Goal: Transaction & Acquisition: Purchase product/service

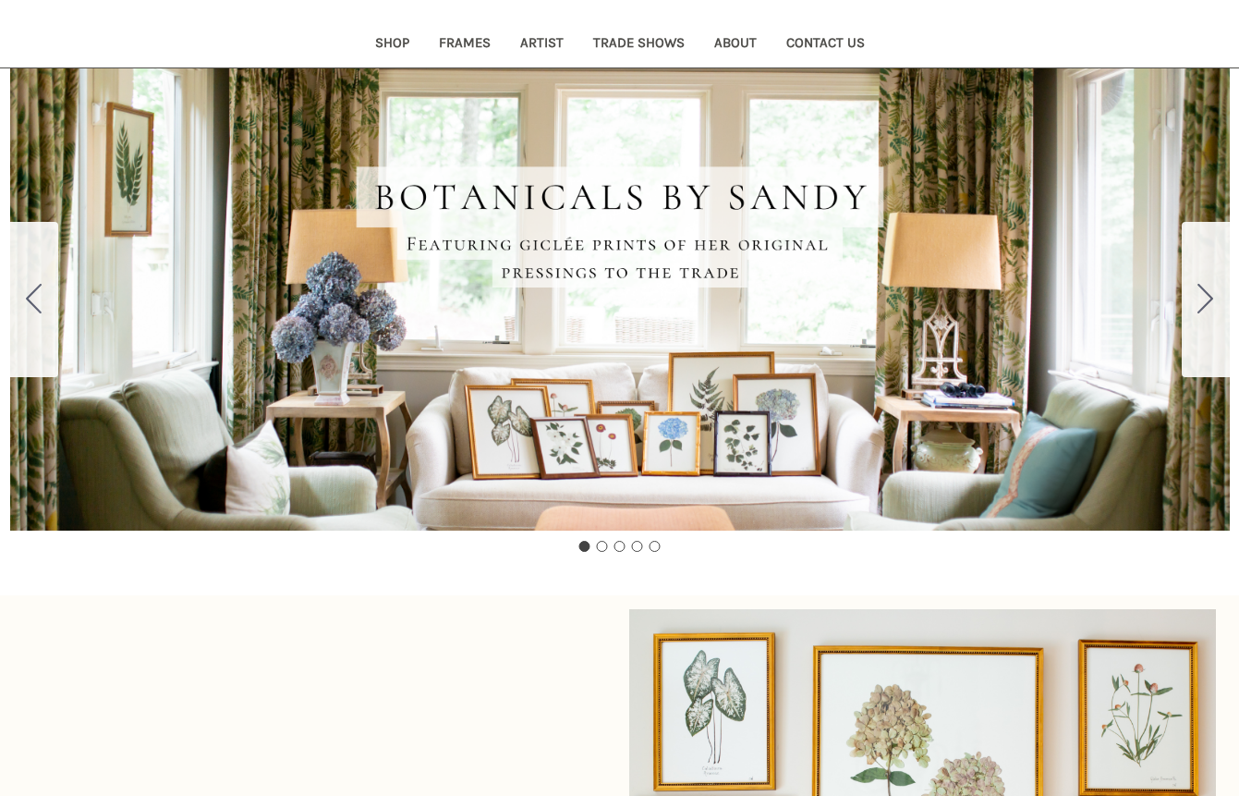
scroll to position [201, 0]
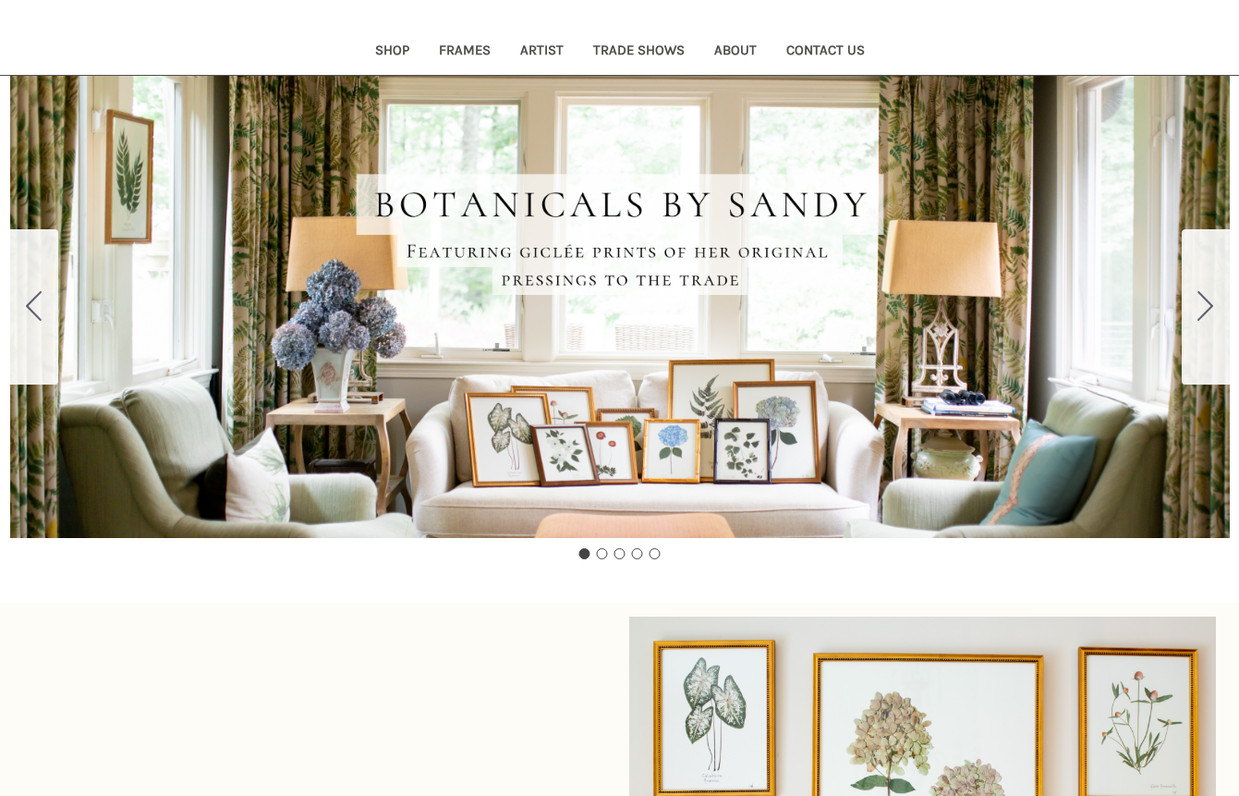
click at [1204, 302] on icon "Go to slide 2" at bounding box center [1206, 306] width 16 height 30
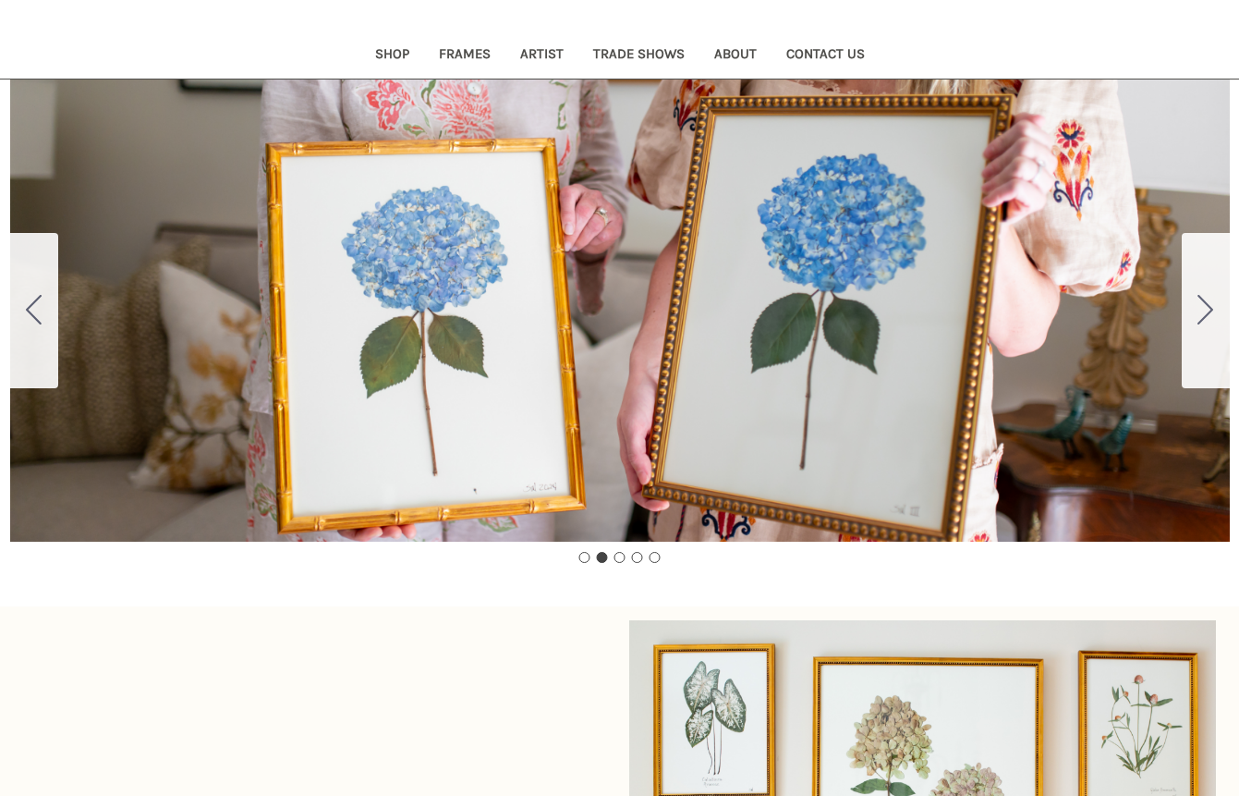
click at [1203, 302] on icon "Go to slide 3" at bounding box center [1206, 310] width 16 height 30
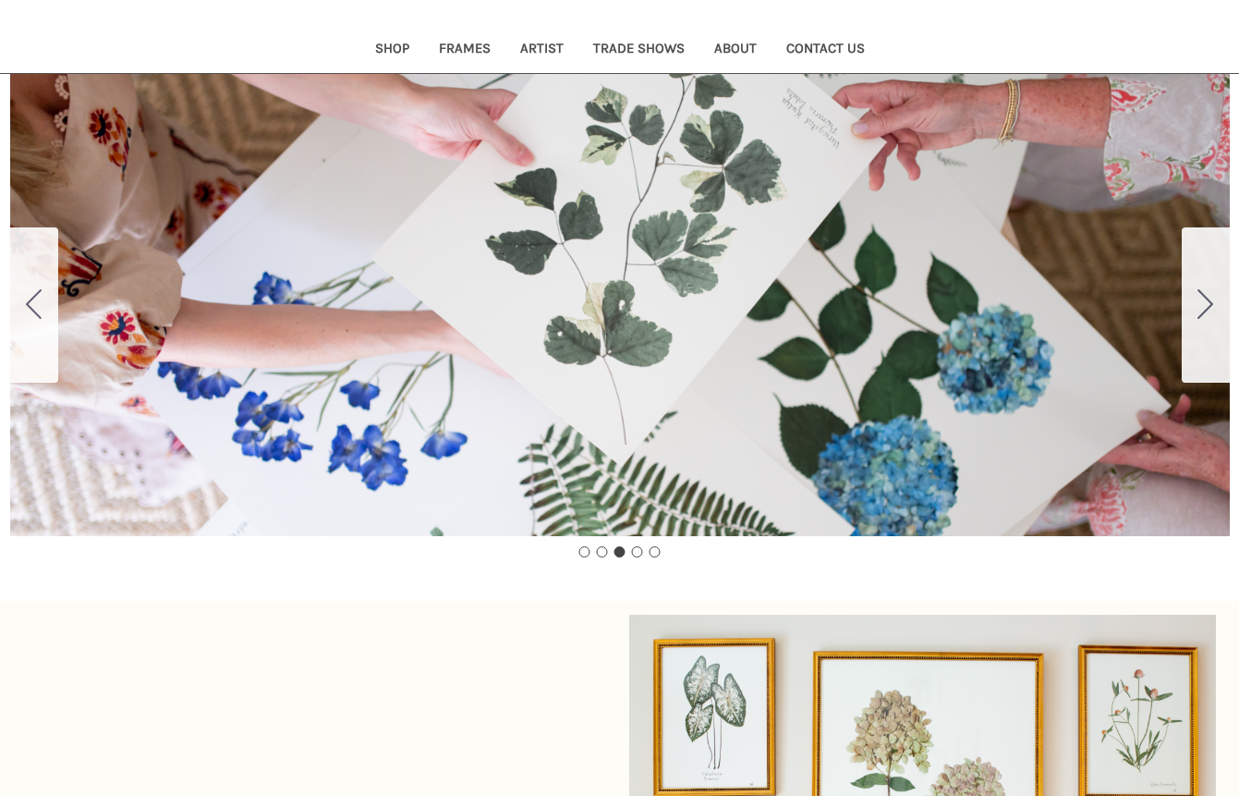
scroll to position [206, 0]
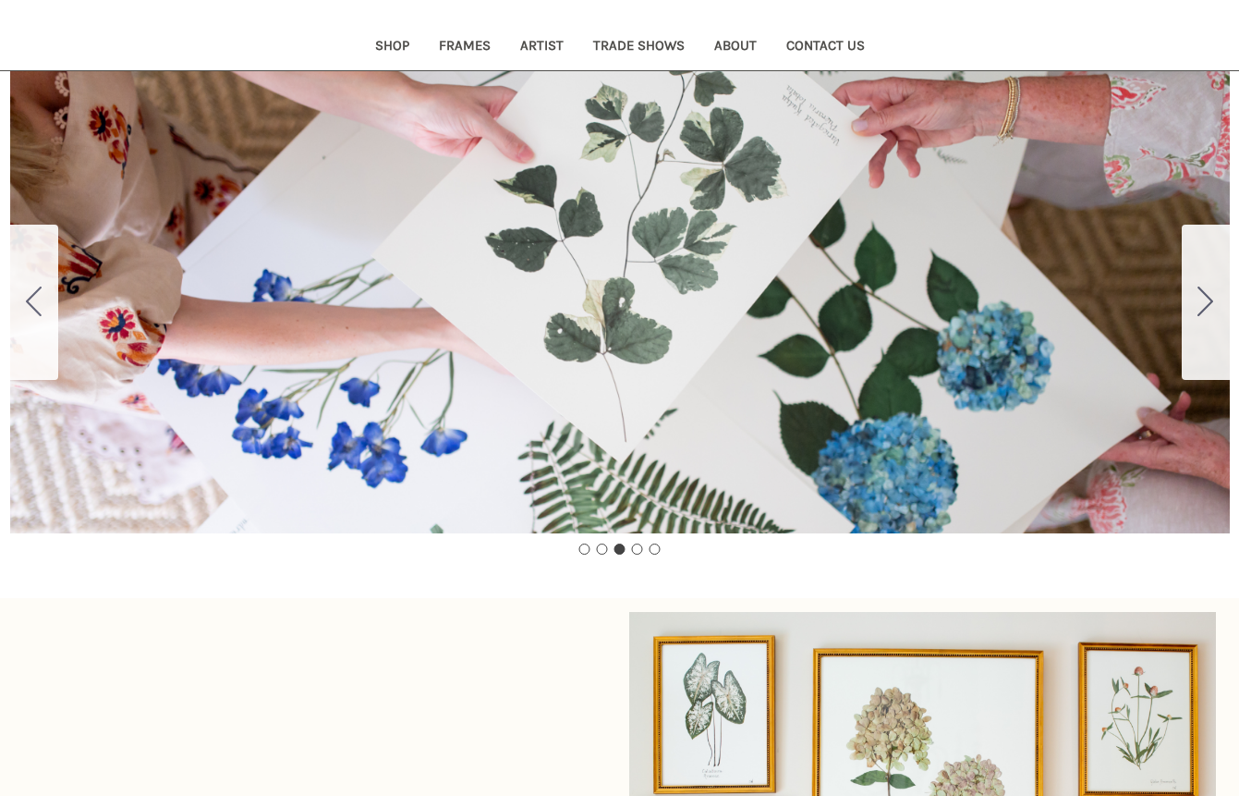
click at [1203, 302] on icon "Go to slide 4" at bounding box center [1206, 301] width 16 height 30
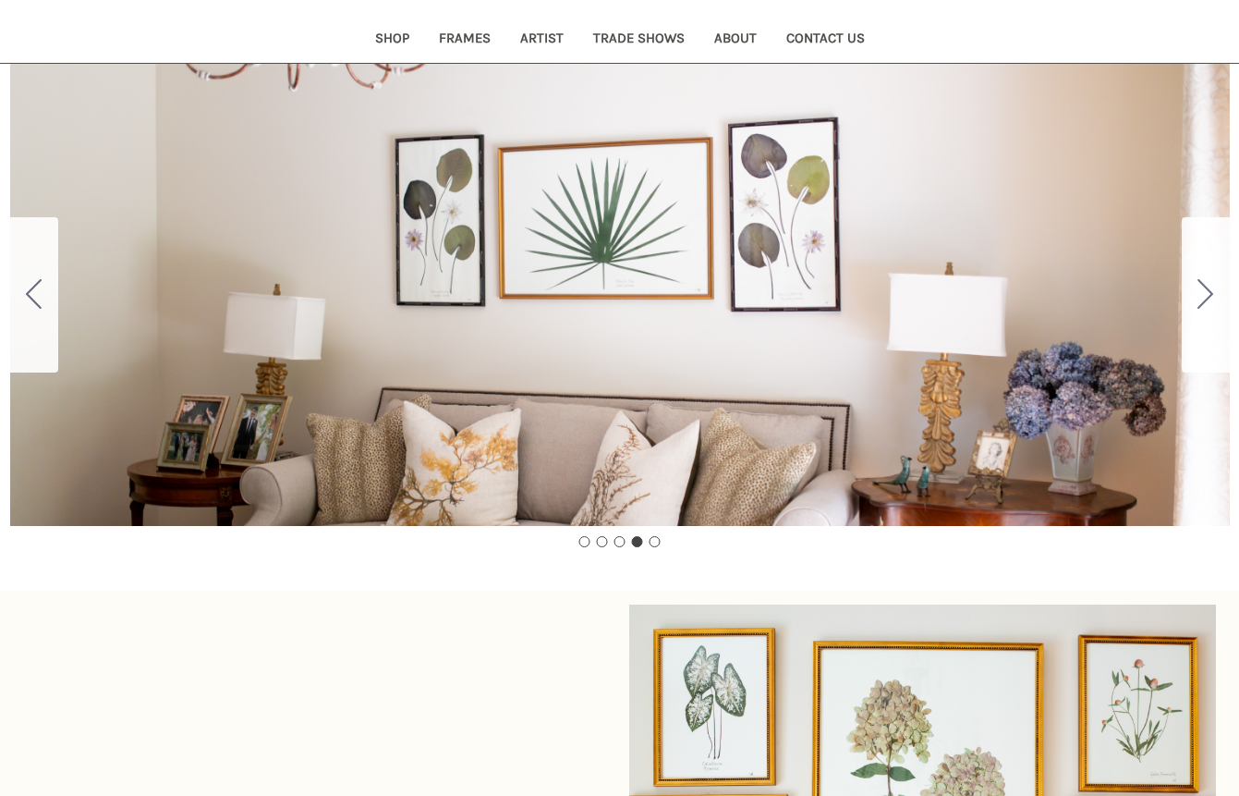
scroll to position [215, 0]
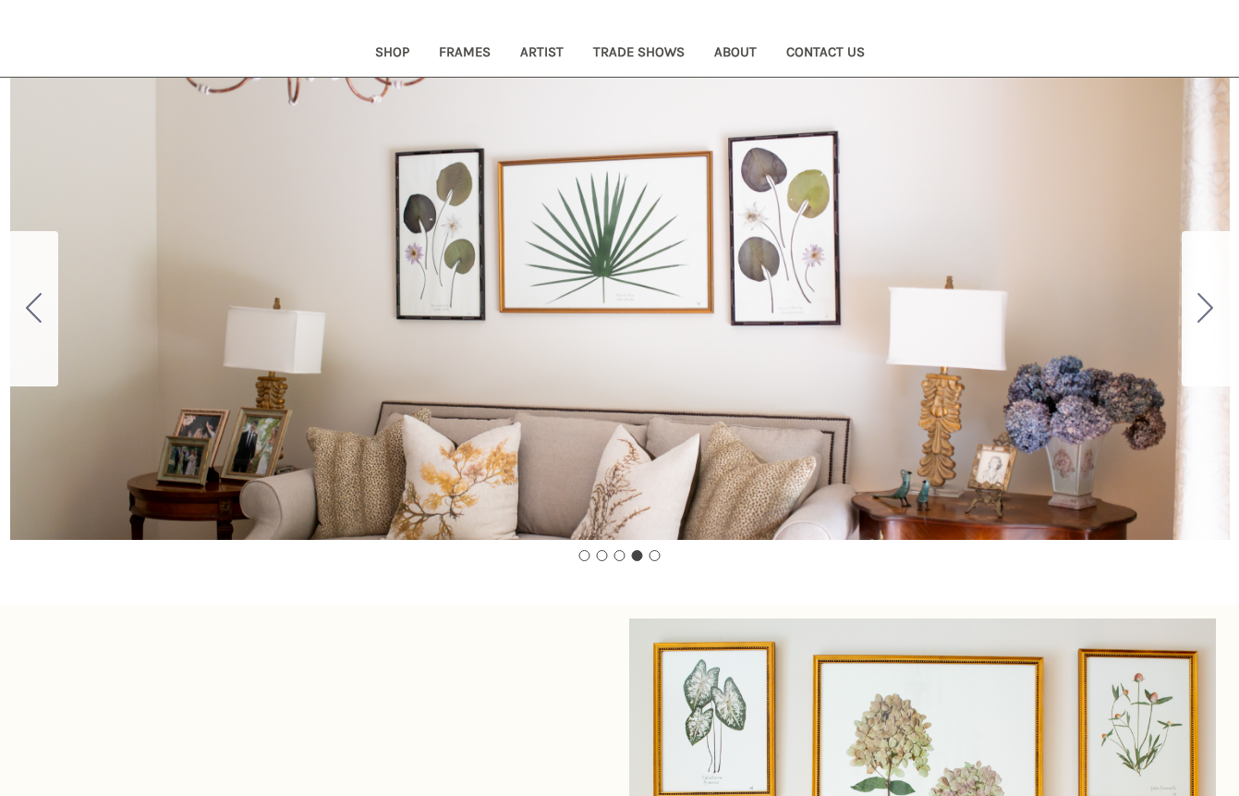
click at [1203, 302] on icon "Go to slide 5" at bounding box center [1206, 308] width 16 height 30
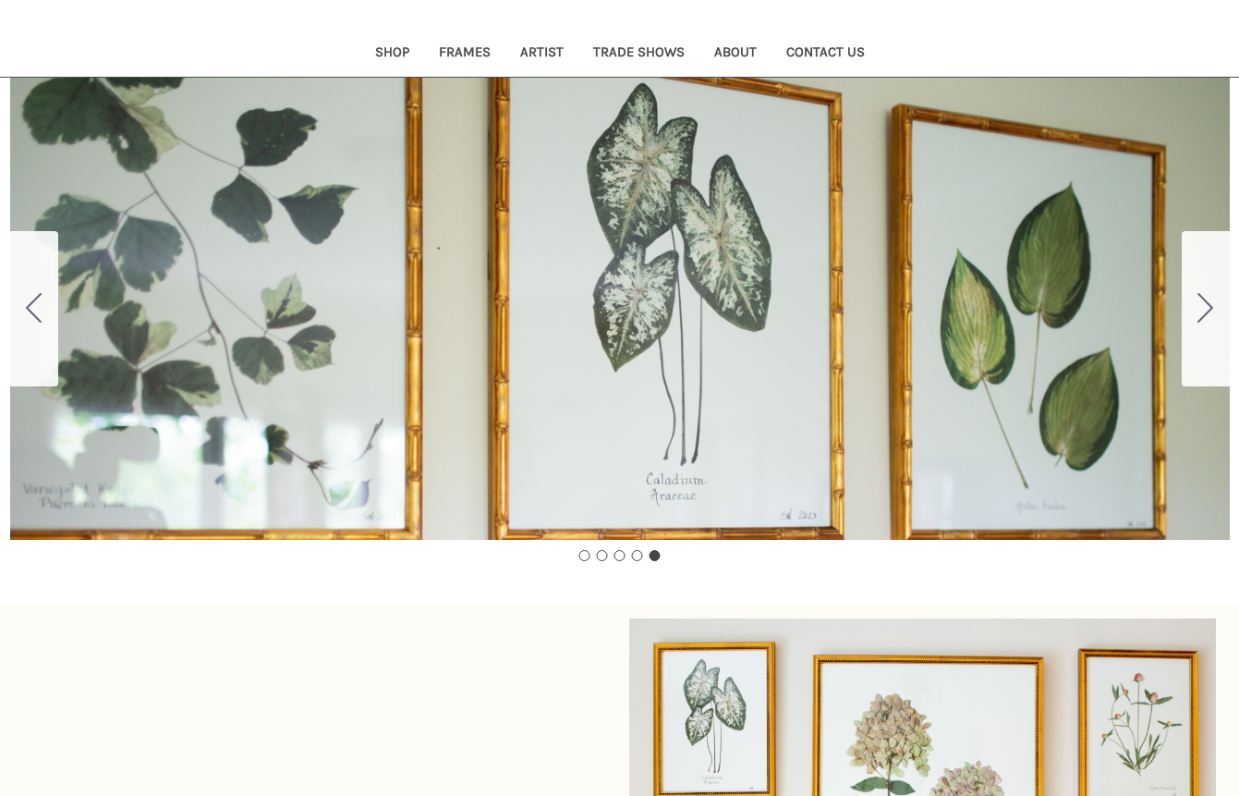
scroll to position [209, 0]
click at [1203, 302] on icon "Go to slide 1" at bounding box center [1206, 309] width 16 height 30
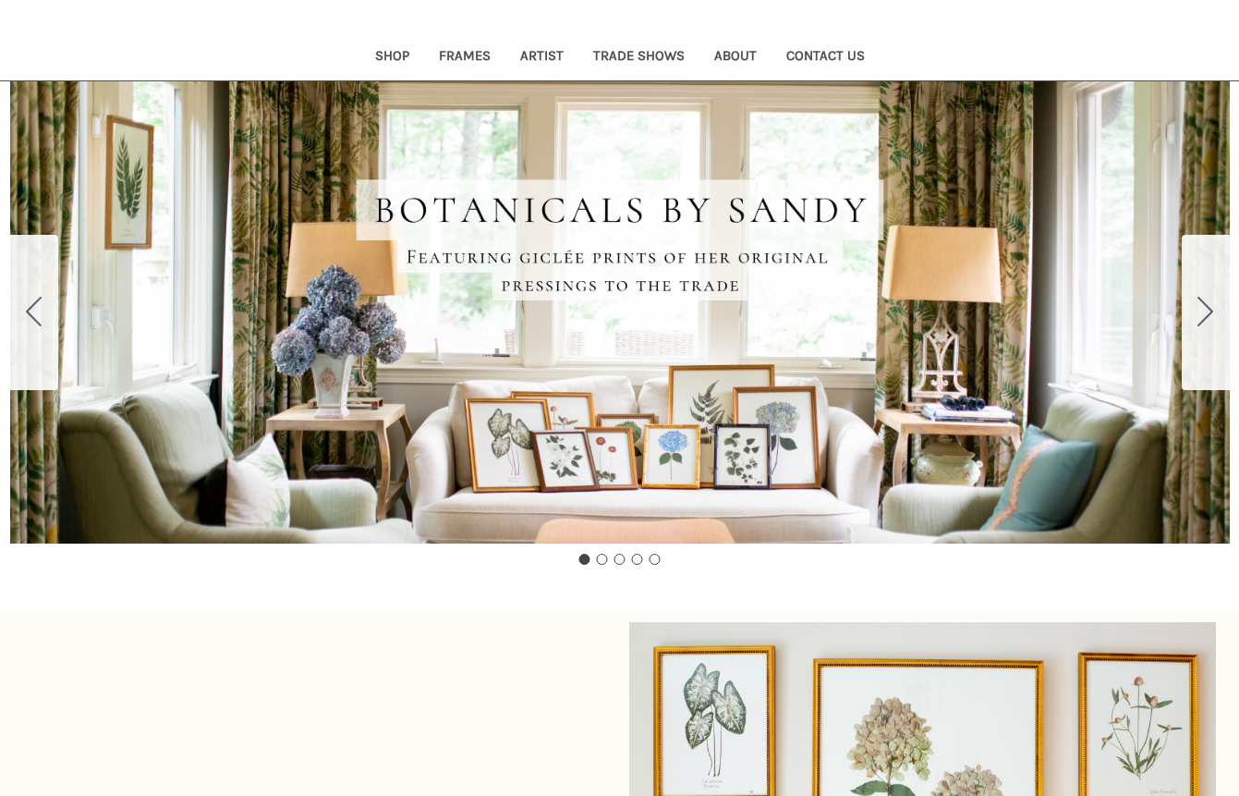
click at [1203, 302] on icon "Go to slide 2" at bounding box center [1206, 312] width 16 height 30
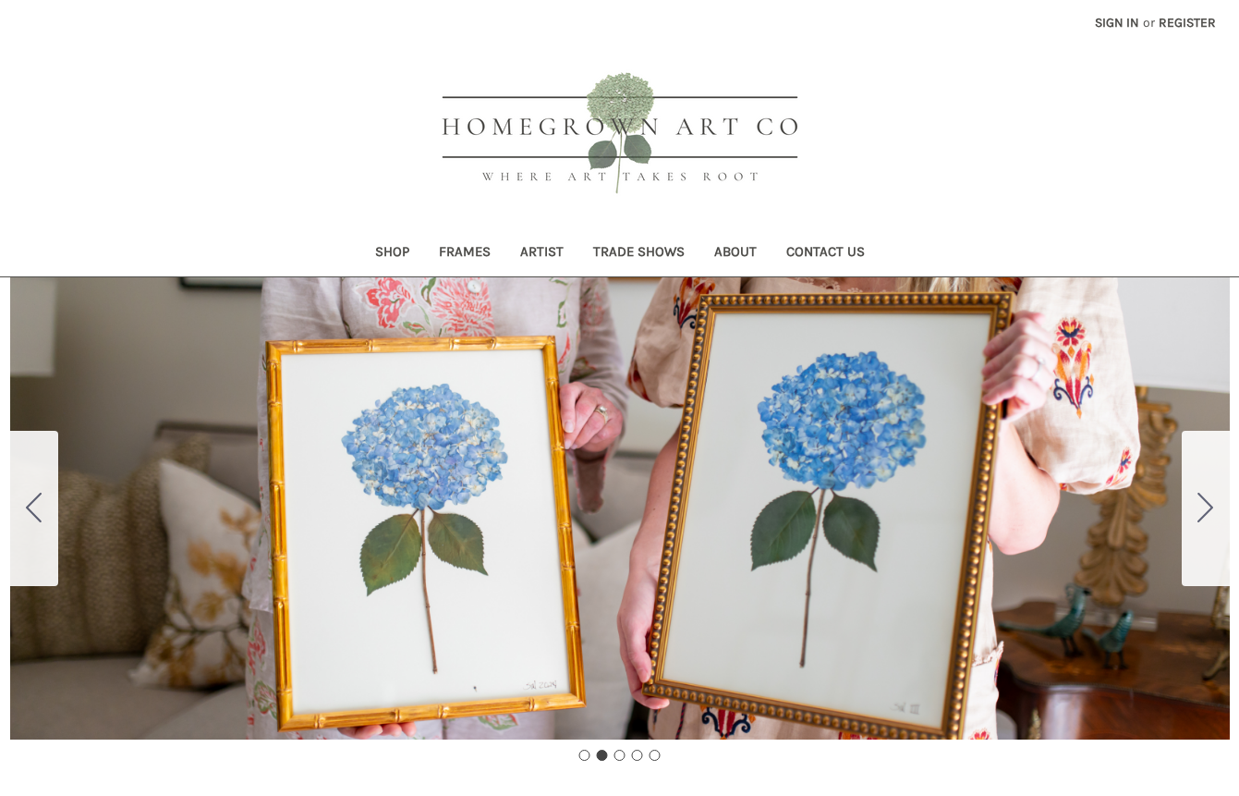
scroll to position [0, 0]
click at [740, 253] on link "About" at bounding box center [736, 253] width 72 height 45
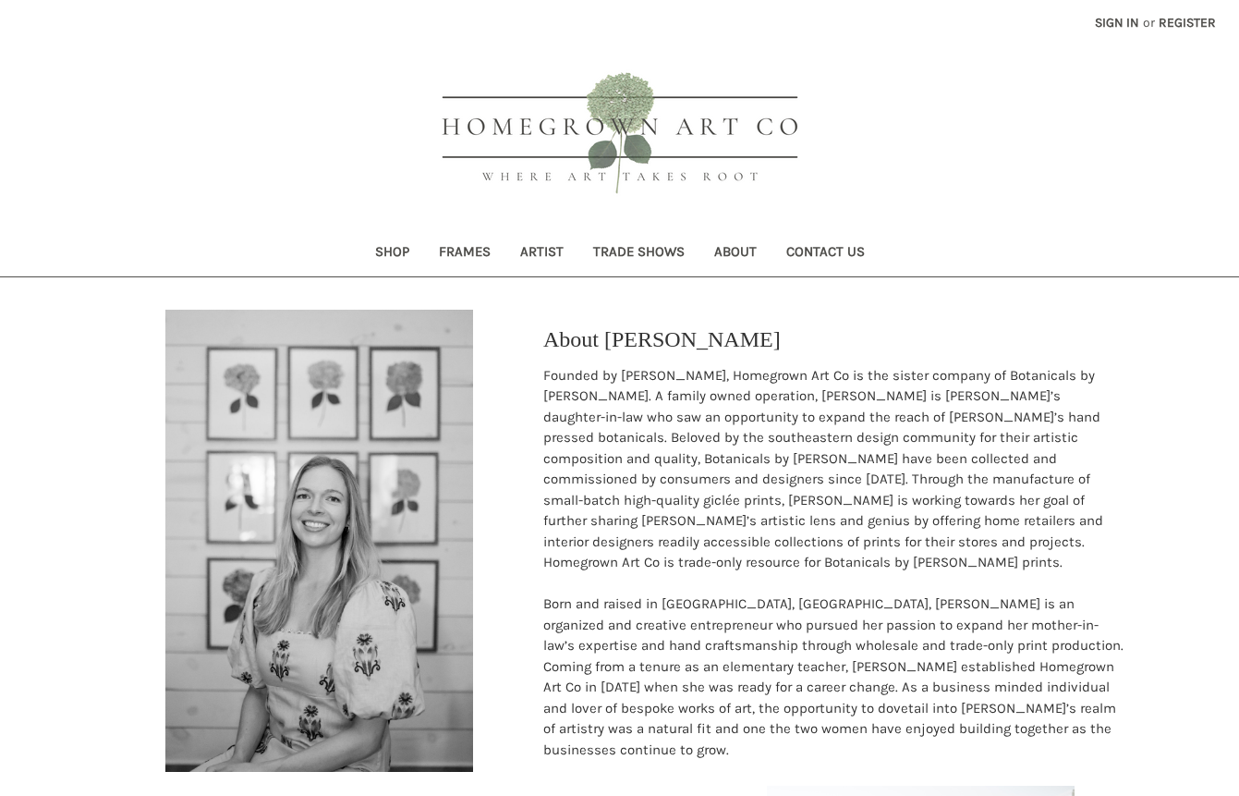
click at [621, 253] on link "Trade Shows" at bounding box center [638, 253] width 121 height 45
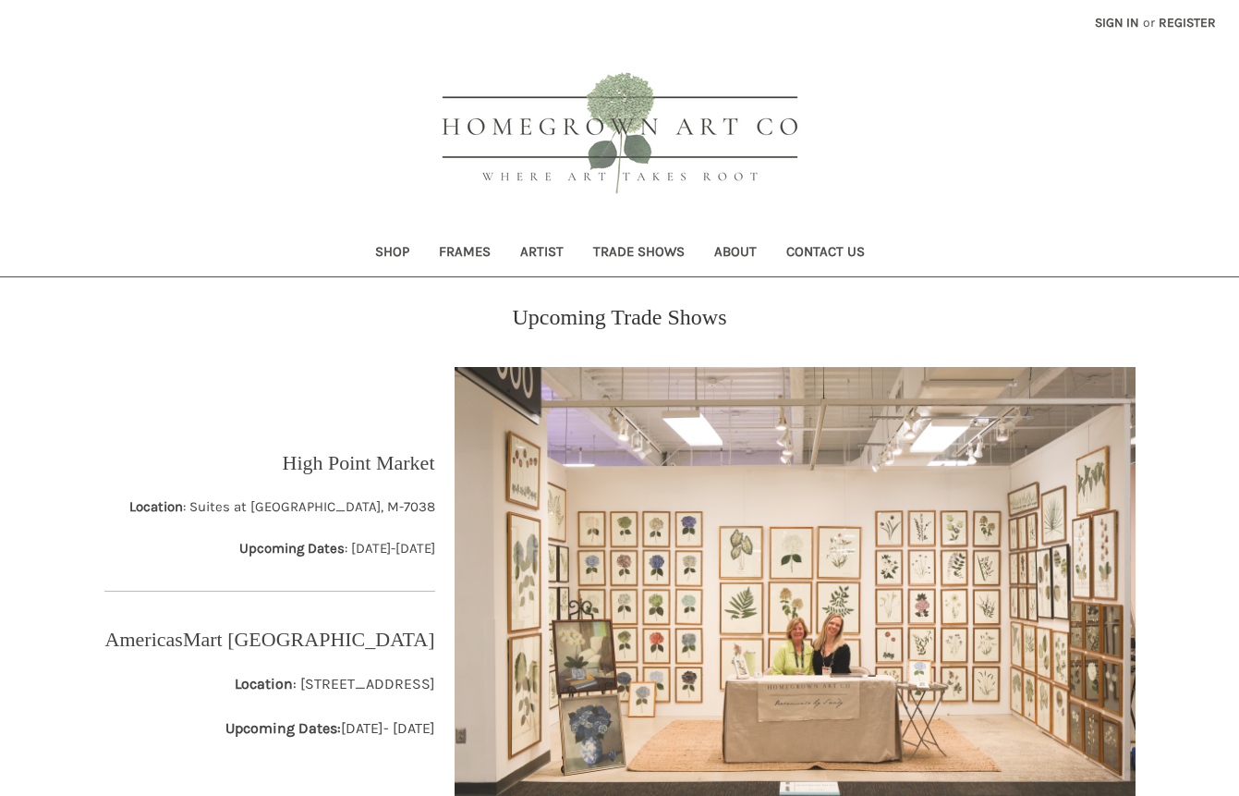
click at [393, 247] on link "Shop" at bounding box center [392, 253] width 64 height 45
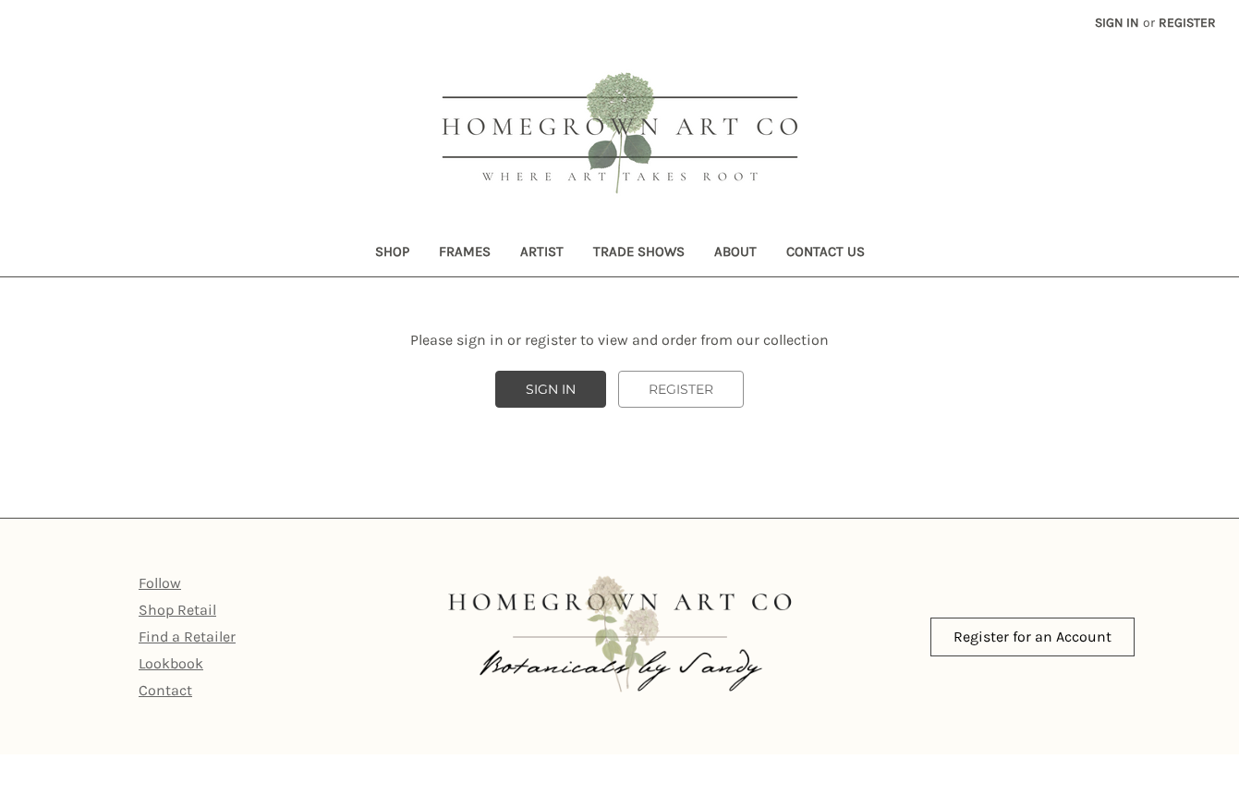
click at [543, 250] on link "Artist" at bounding box center [541, 253] width 73 height 45
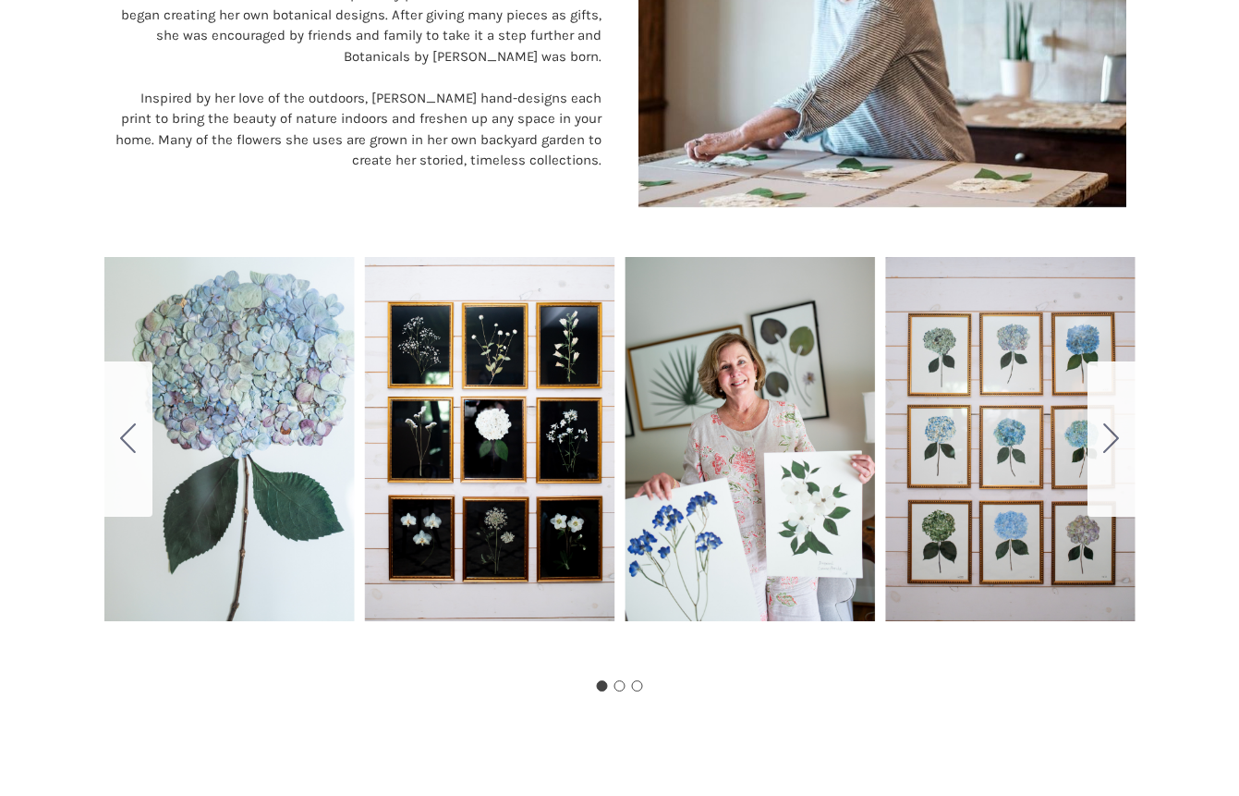
scroll to position [883, 0]
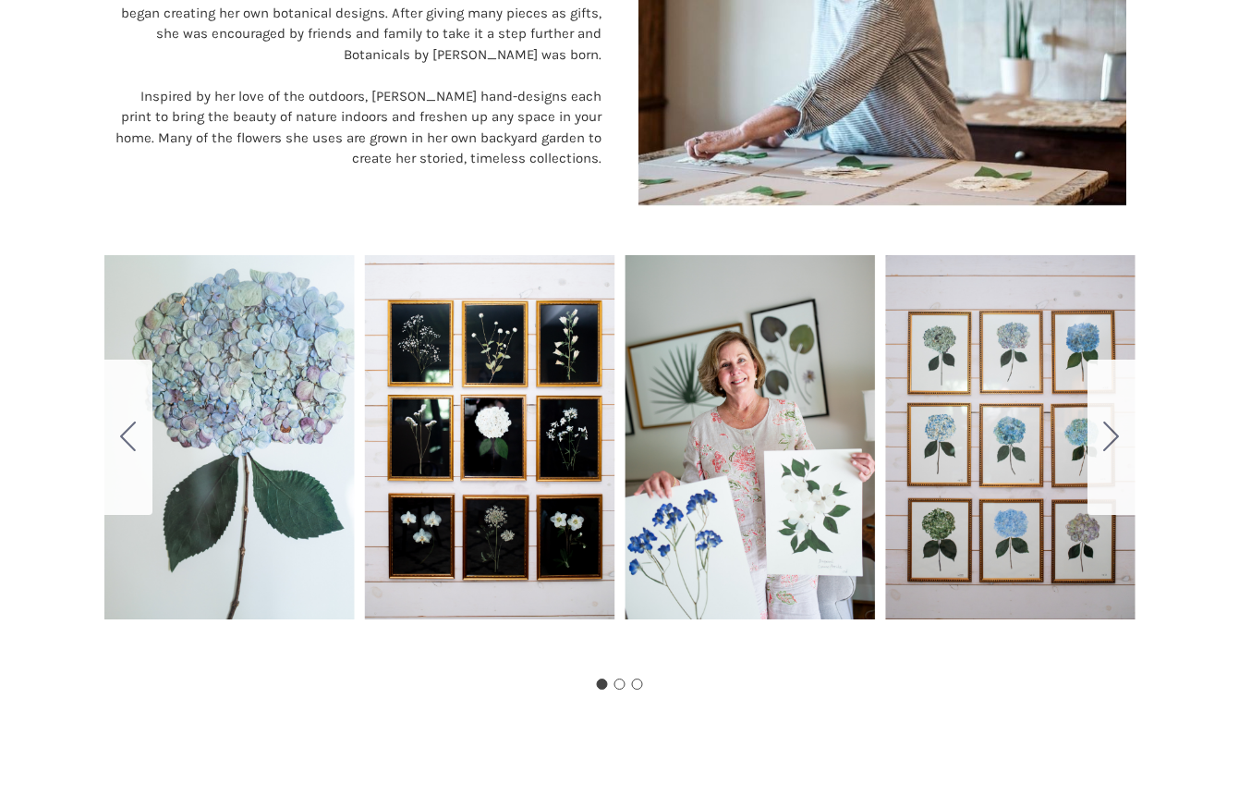
click at [1119, 427] on icon "Go to slide 2" at bounding box center [1111, 436] width 16 height 30
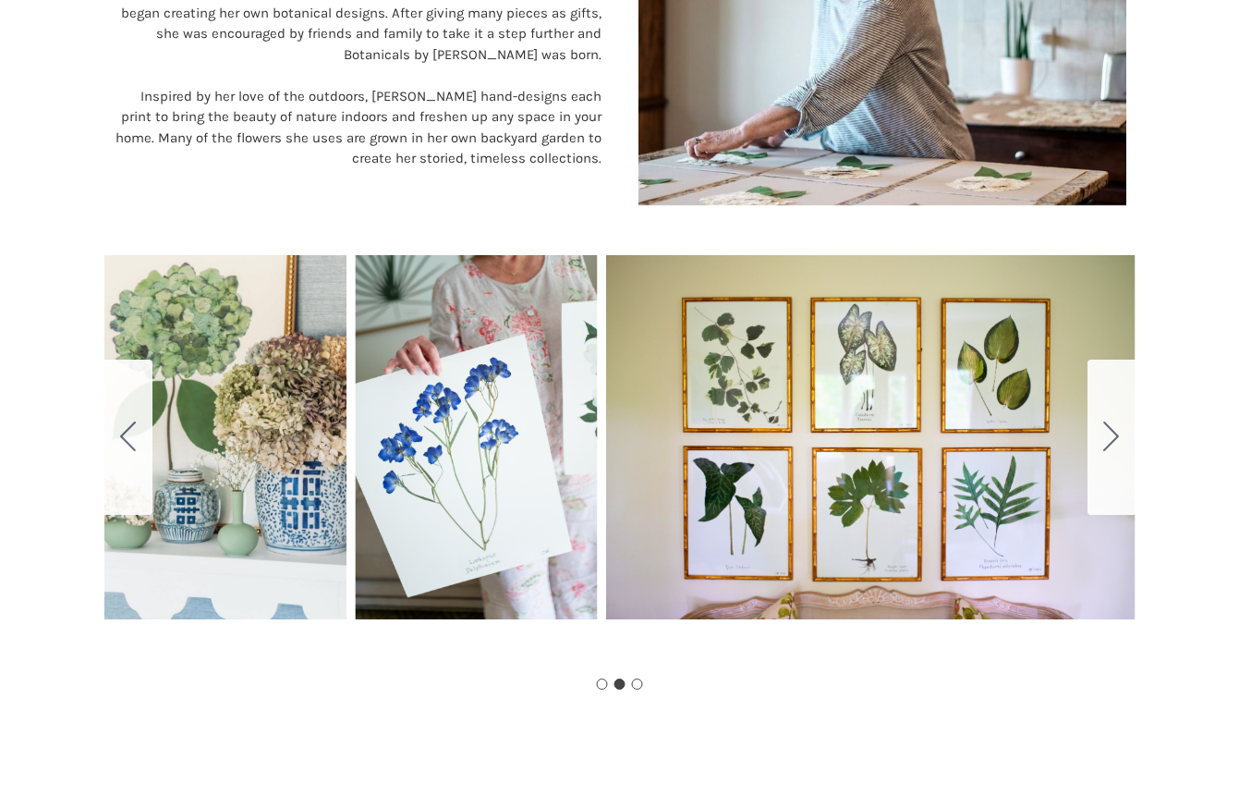
click at [1113, 440] on icon "Go to slide 3" at bounding box center [1111, 436] width 16 height 30
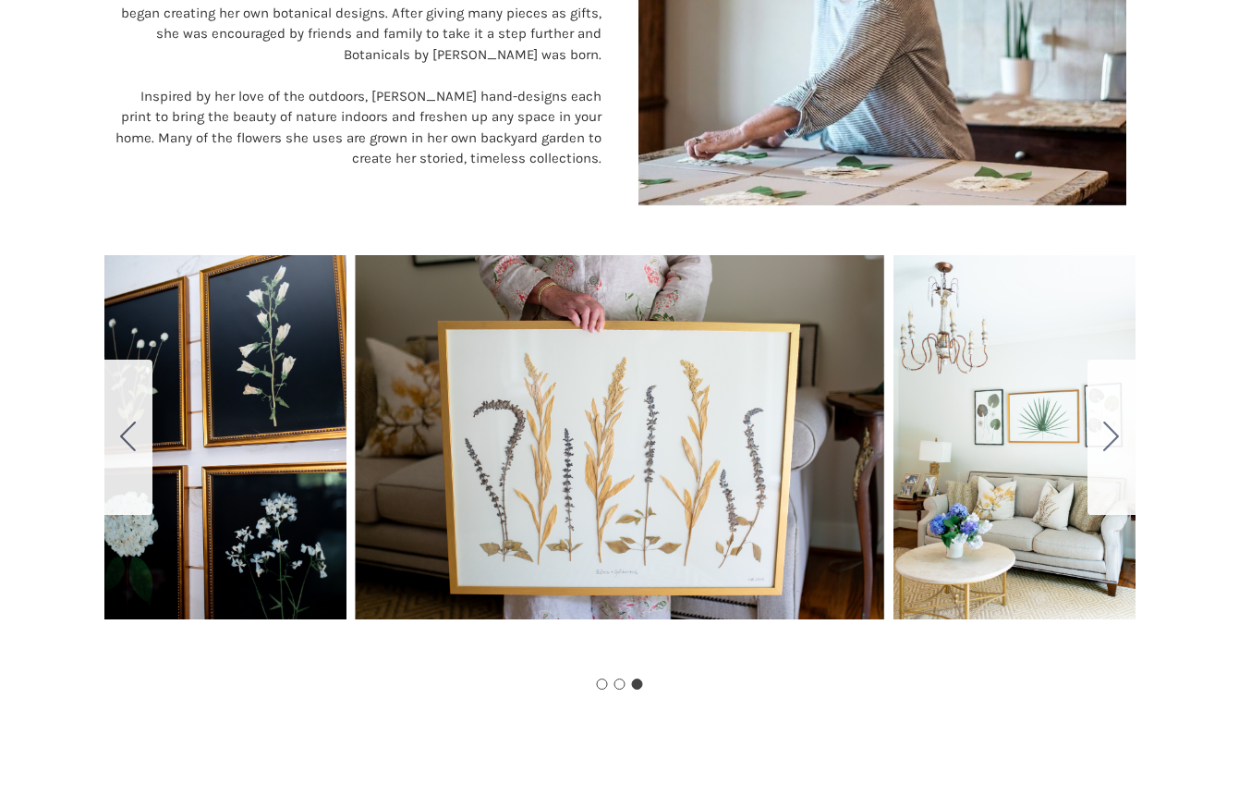
click at [1115, 439] on icon "Go to slide 1" at bounding box center [1111, 436] width 16 height 30
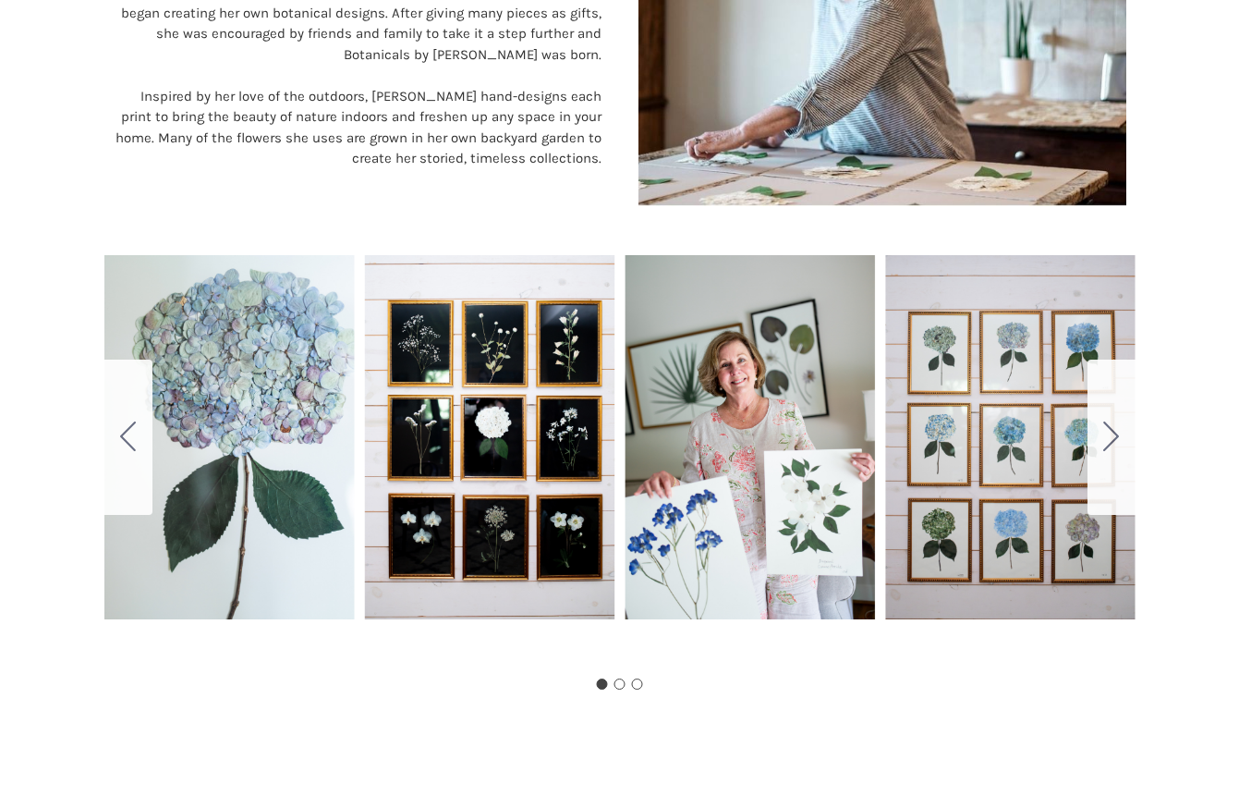
click at [1118, 440] on icon "Go to slide 2" at bounding box center [1111, 436] width 16 height 30
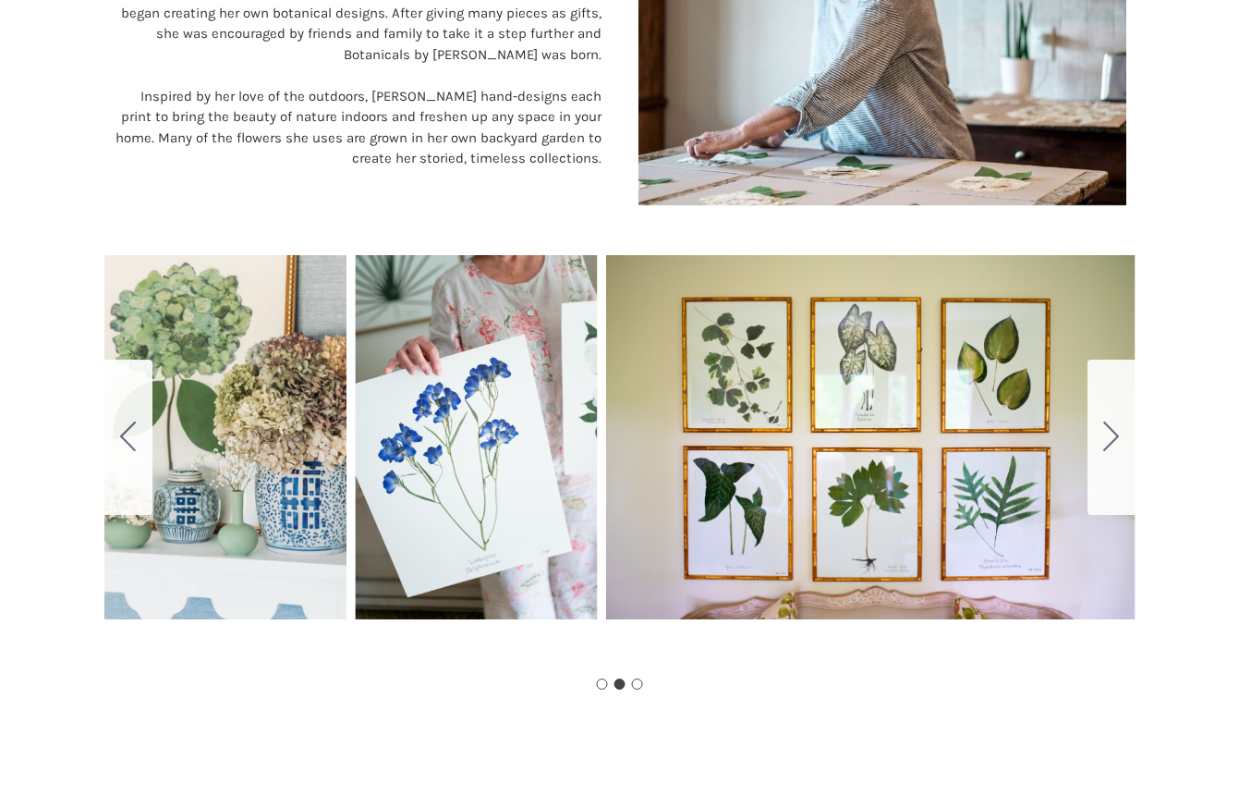
click at [1119, 440] on icon "Go to slide 3" at bounding box center [1111, 436] width 16 height 30
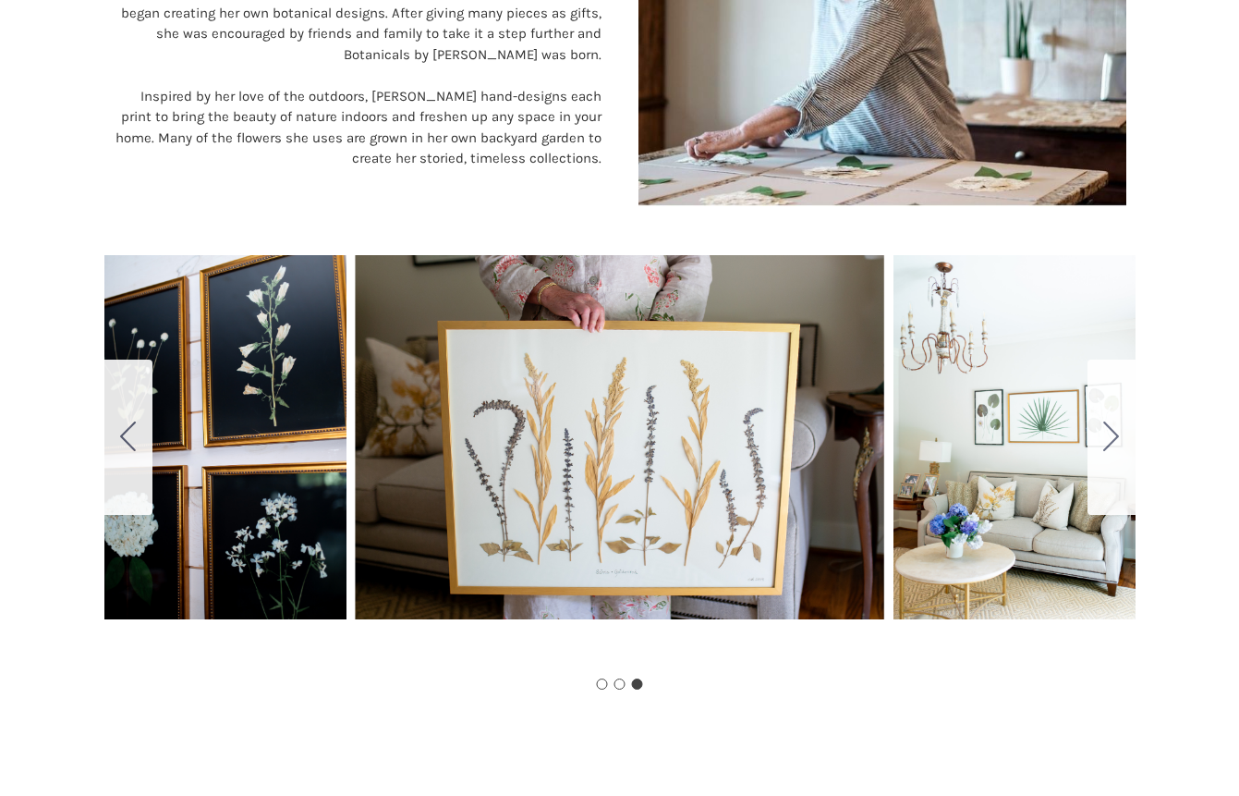
click at [1119, 440] on icon "Go to slide 1" at bounding box center [1111, 436] width 16 height 30
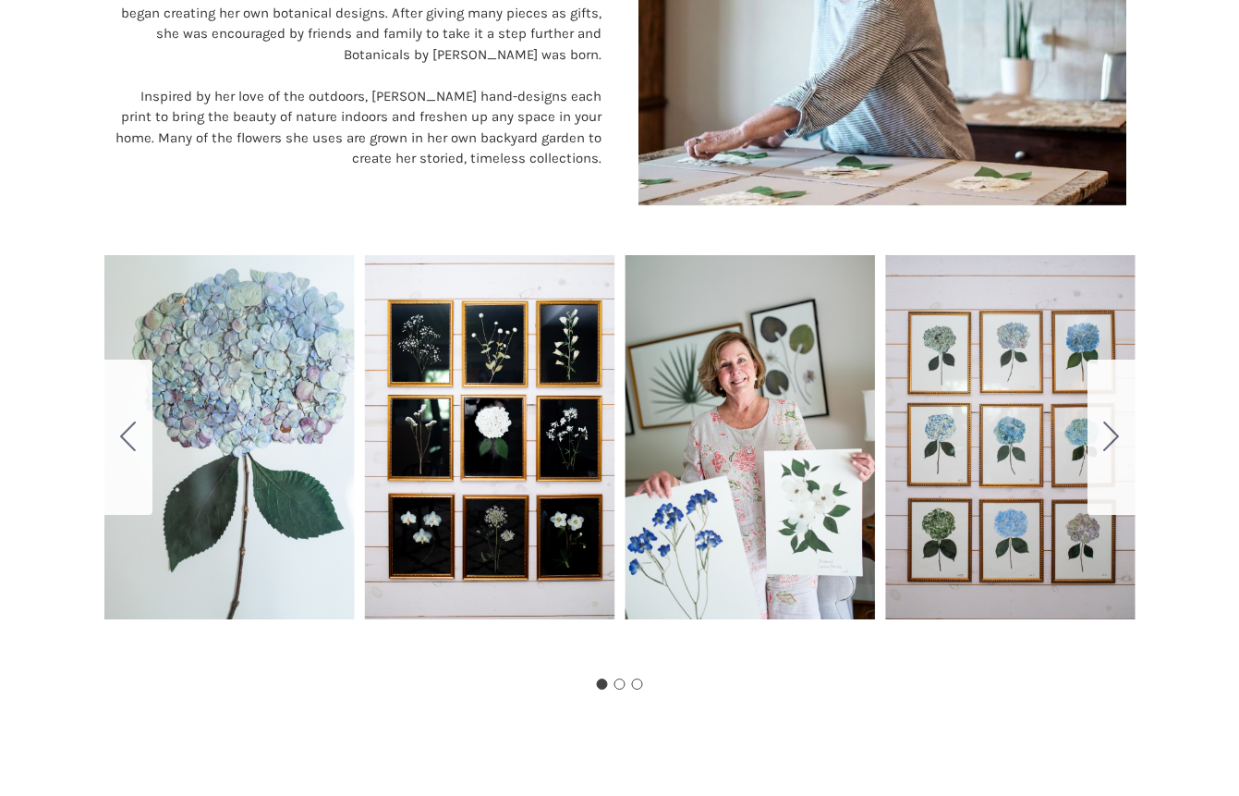
click at [1121, 440] on button "Go to slide 2" at bounding box center [1112, 436] width 48 height 155
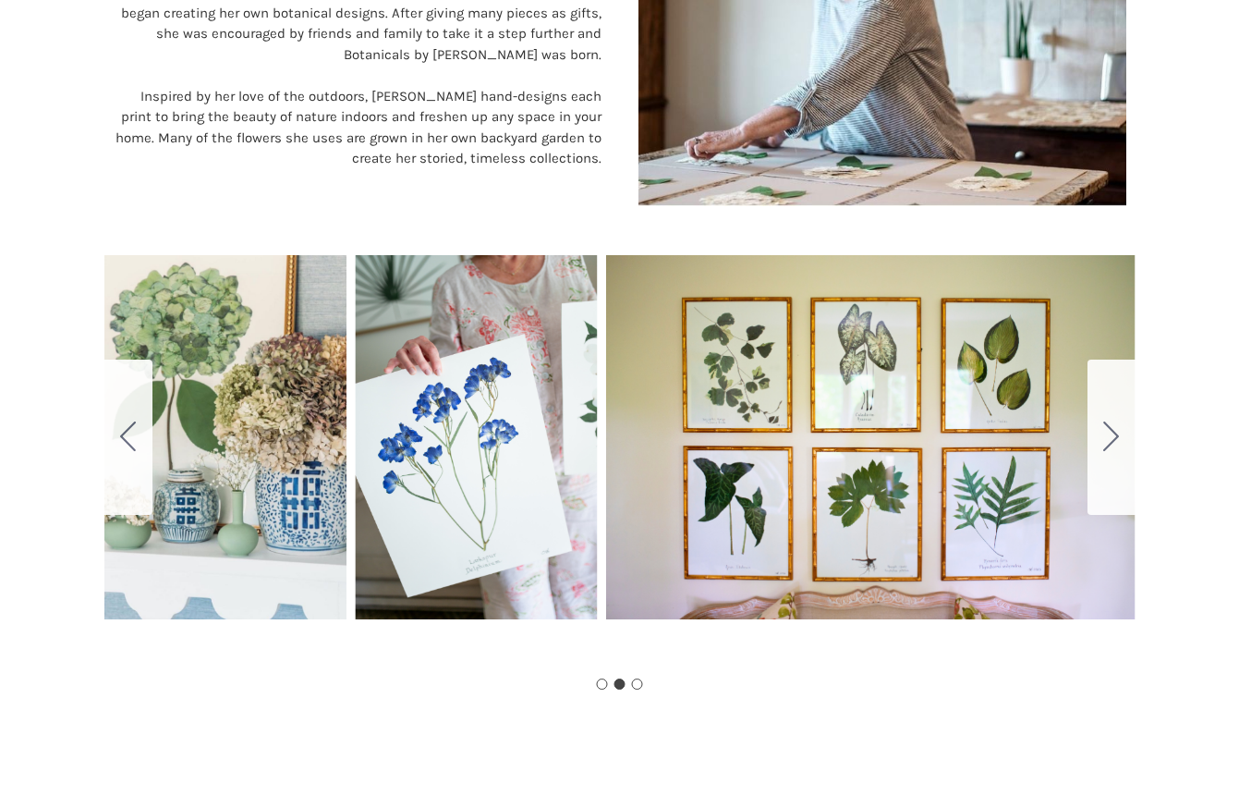
click at [1122, 440] on button "Go to slide 3" at bounding box center [1112, 436] width 48 height 155
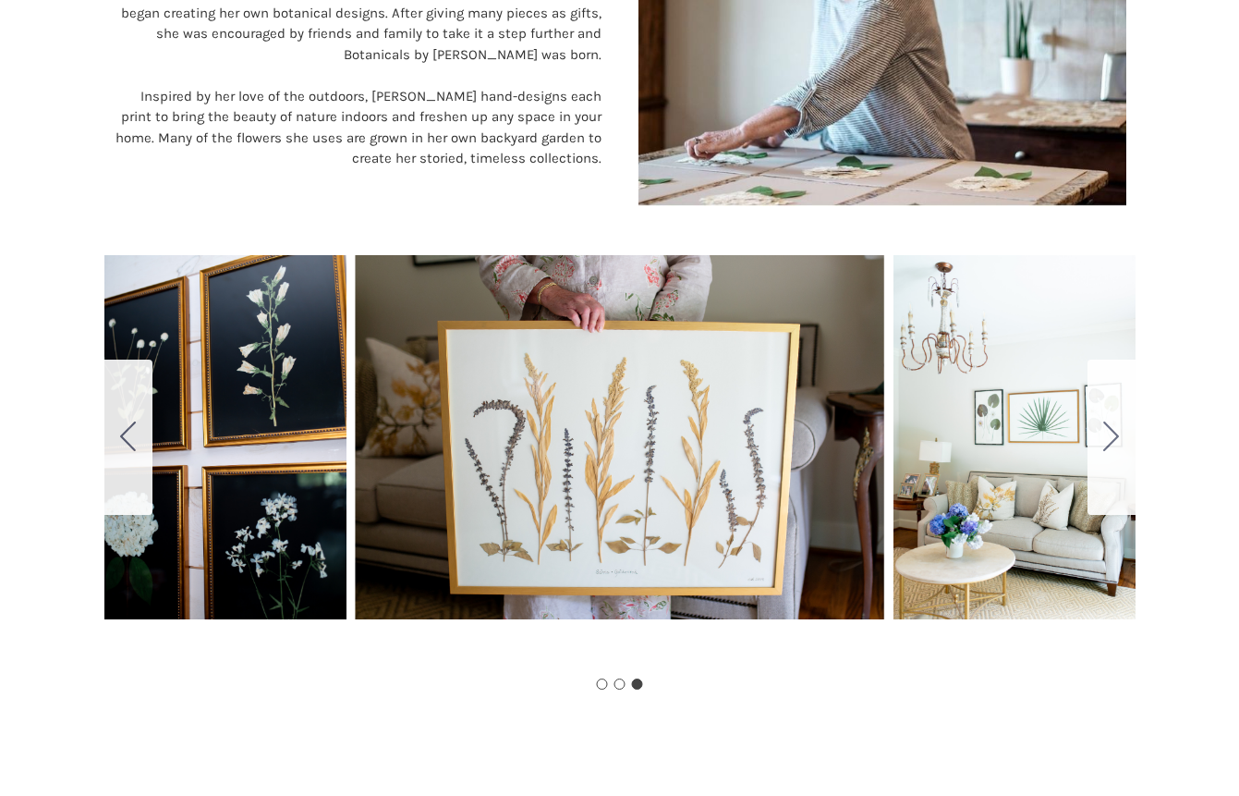
click at [1123, 441] on button "Go to slide 1" at bounding box center [1112, 436] width 48 height 155
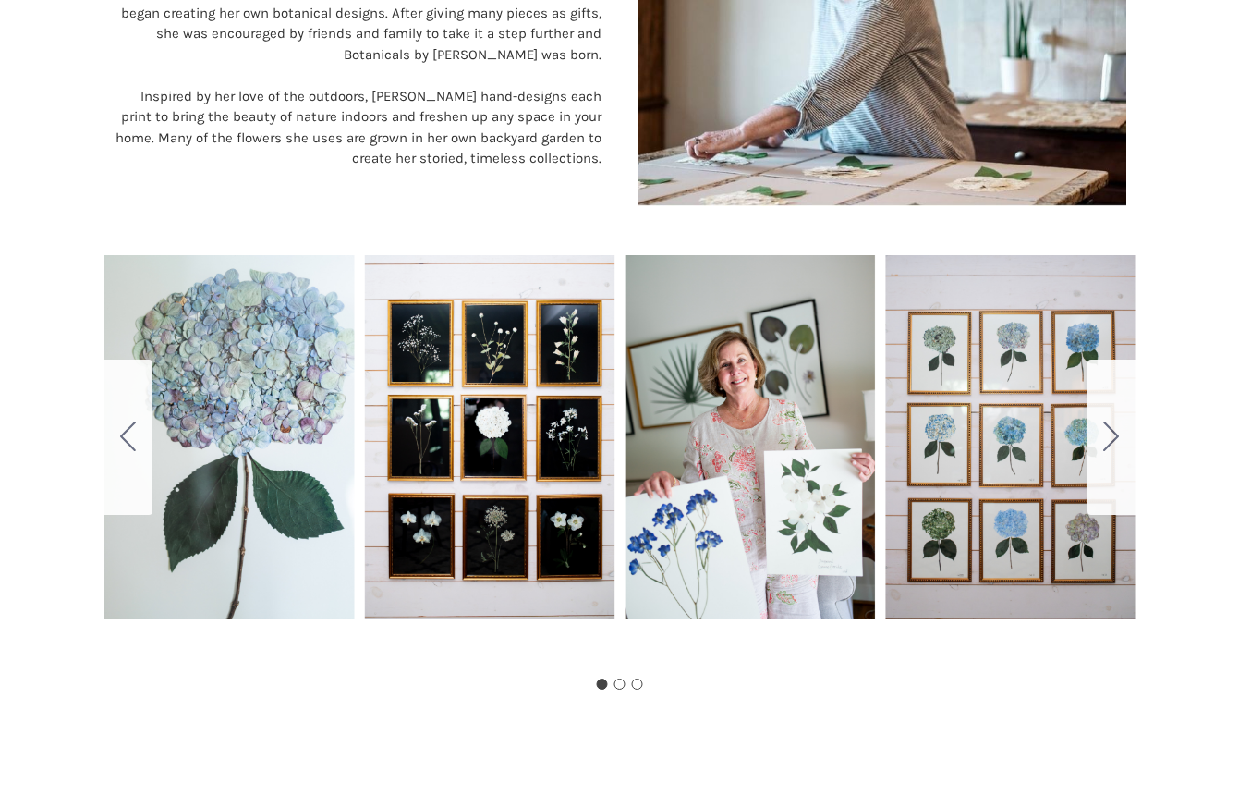
click at [1123, 441] on button "Go to slide 2" at bounding box center [1112, 436] width 48 height 155
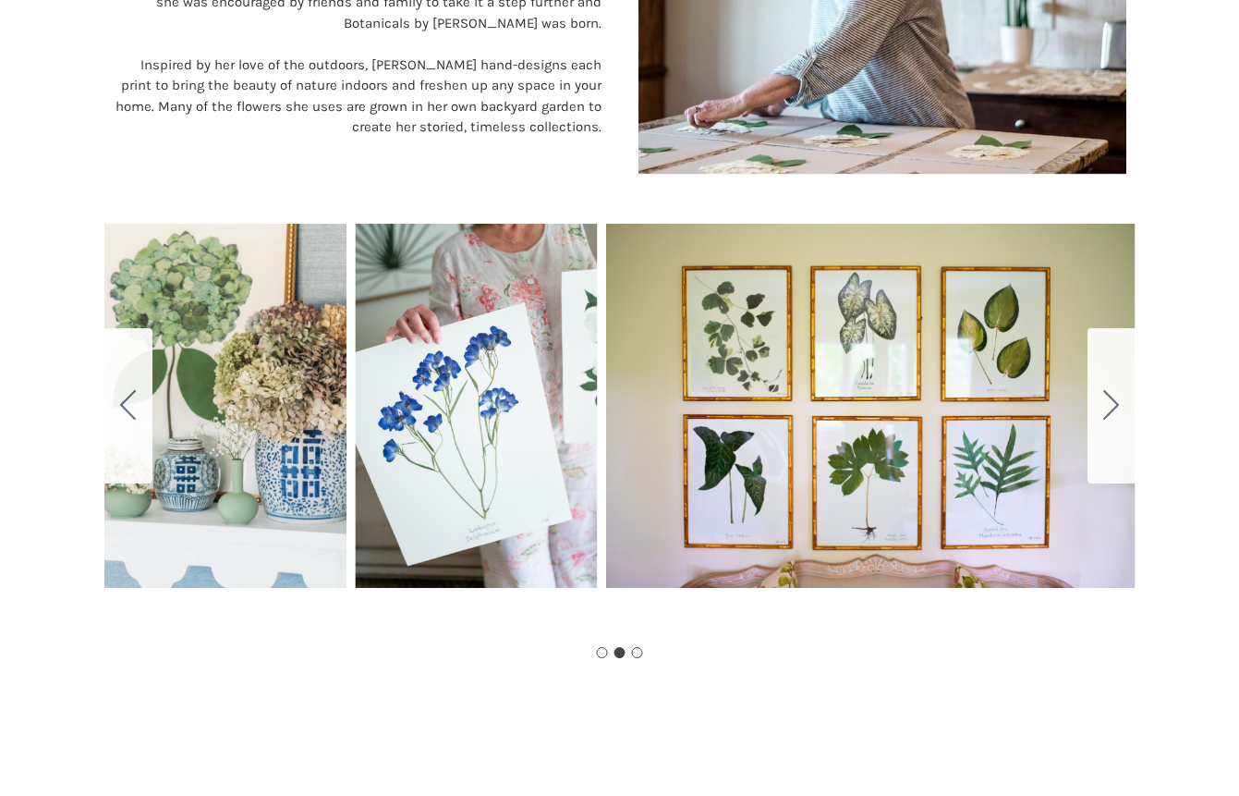
click at [1123, 441] on button "Go to slide 3" at bounding box center [1112, 405] width 48 height 155
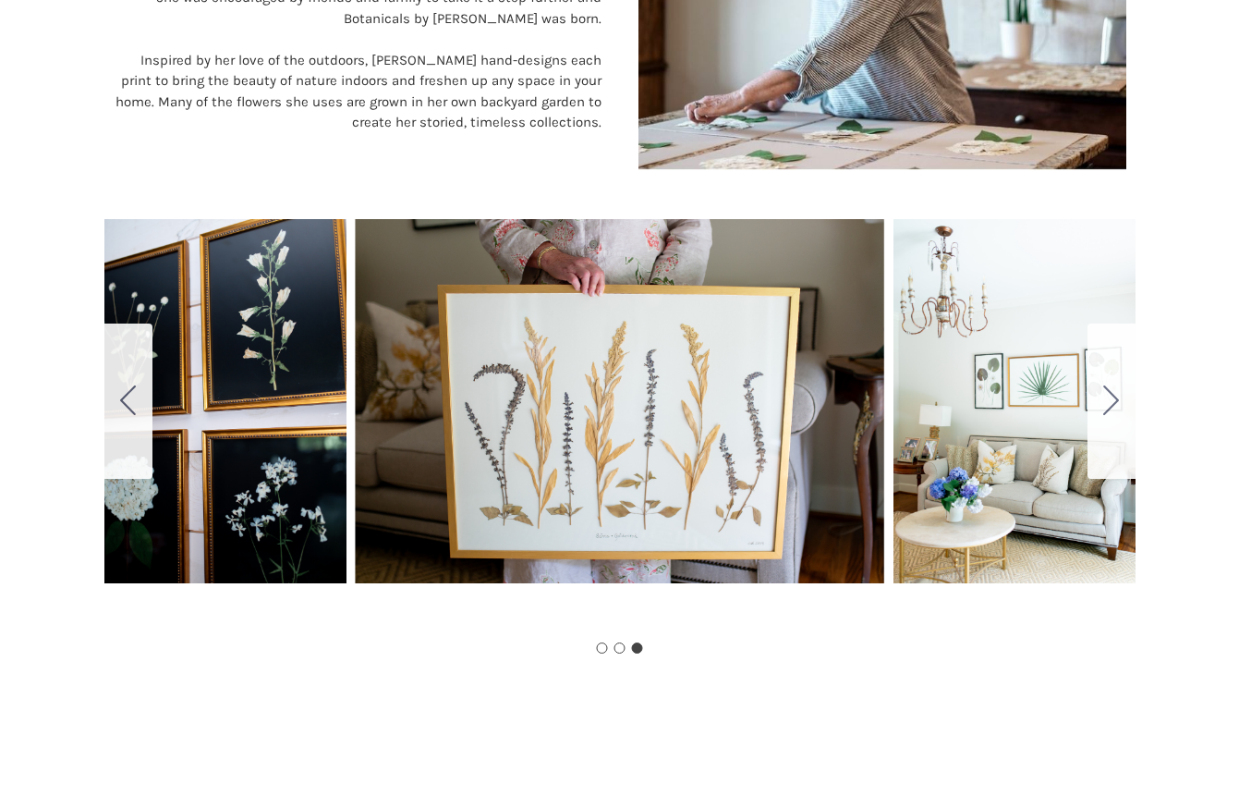
scroll to position [917, 0]
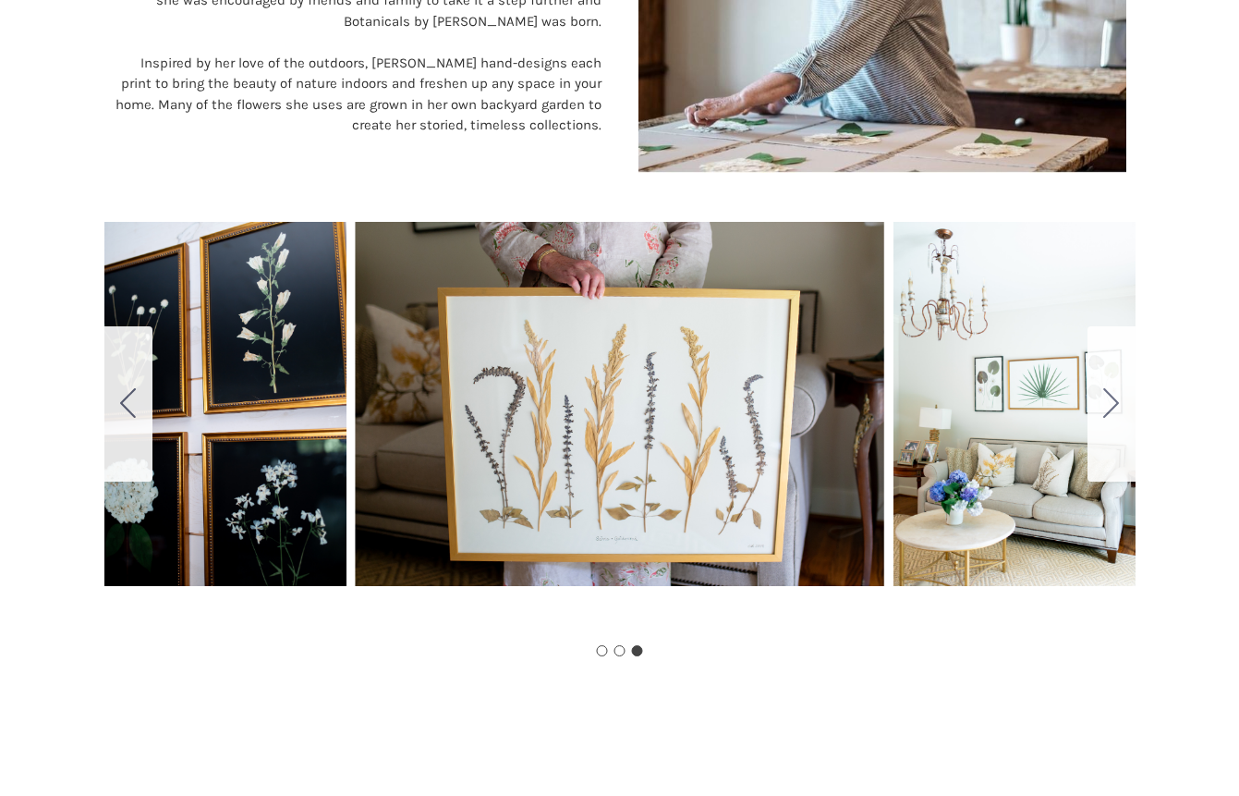
click at [1123, 441] on button "Go to slide 1" at bounding box center [1112, 403] width 48 height 155
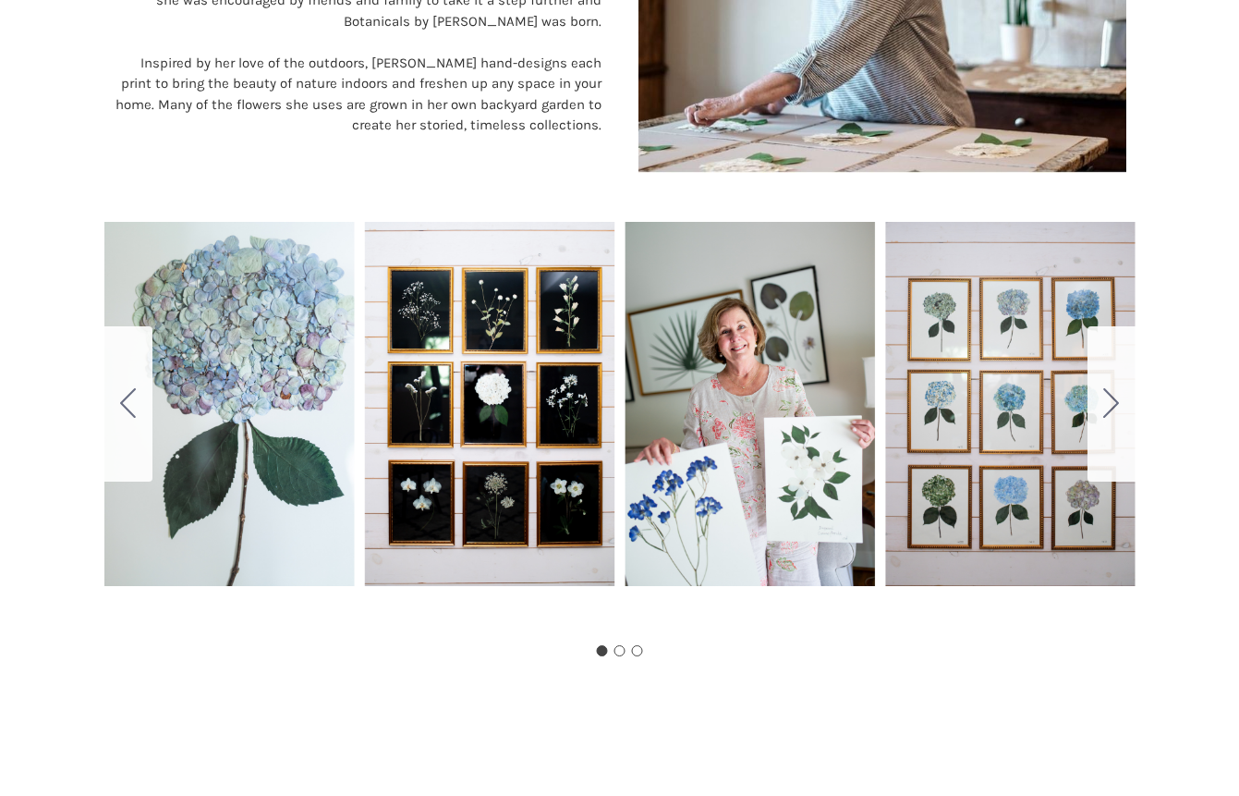
click at [122, 403] on icon "Go to slide 3" at bounding box center [128, 403] width 16 height 30
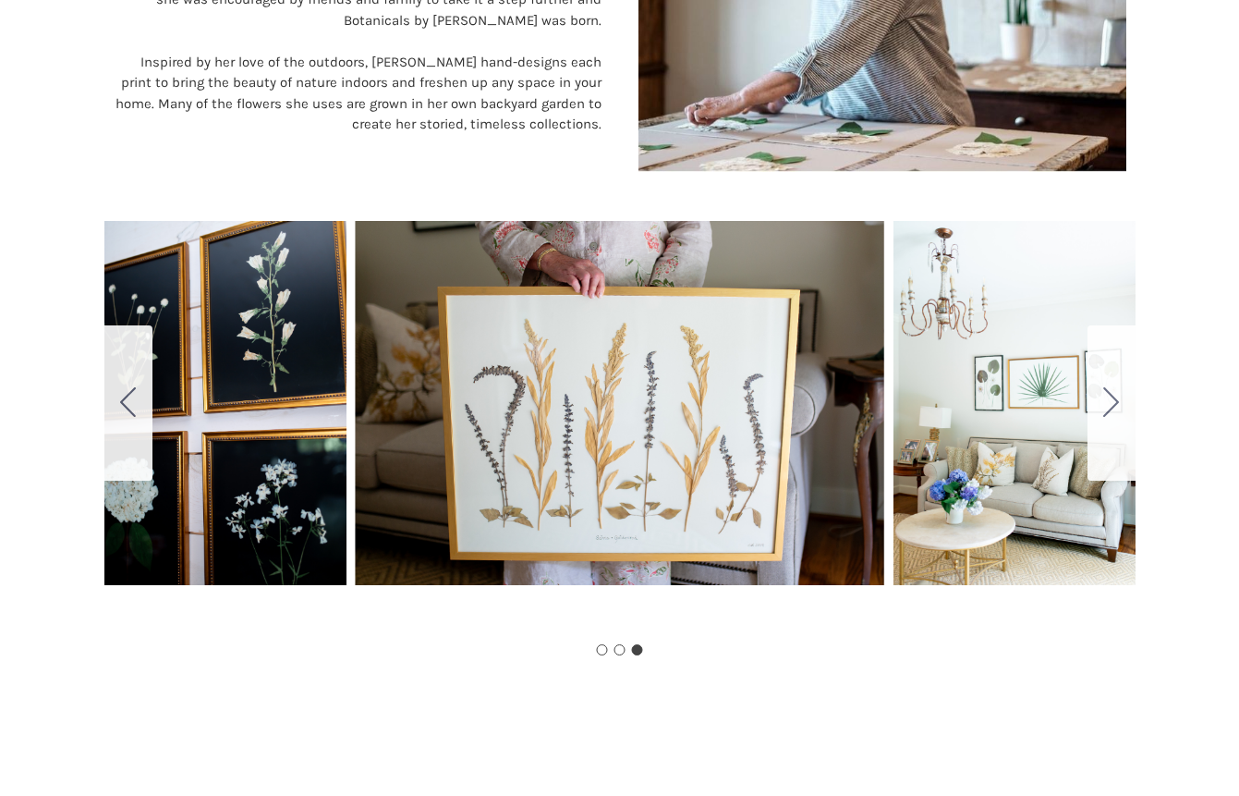
scroll to position [921, 0]
